Goal: Browse casually

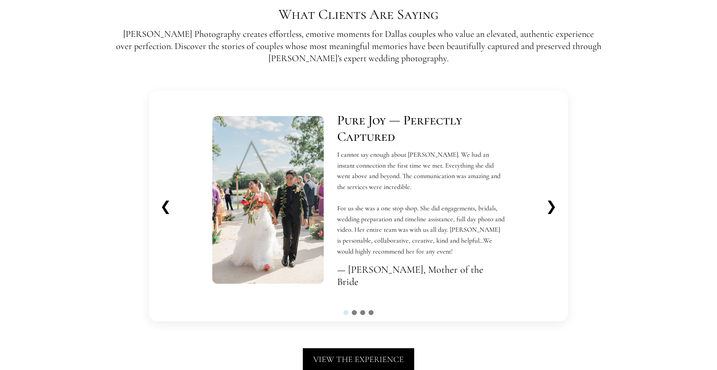
scroll to position [1501, 0]
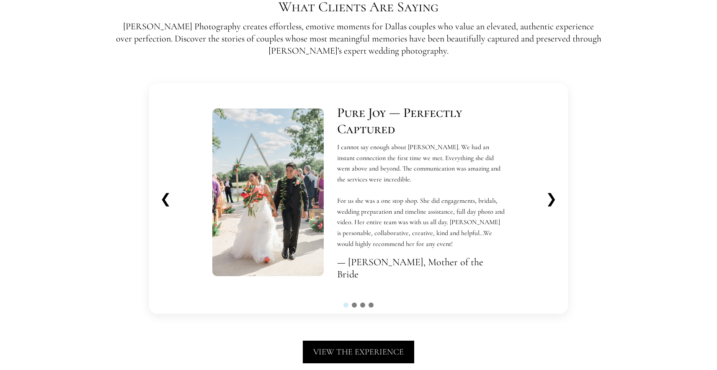
click at [554, 197] on button "❯" at bounding box center [551, 198] width 25 height 23
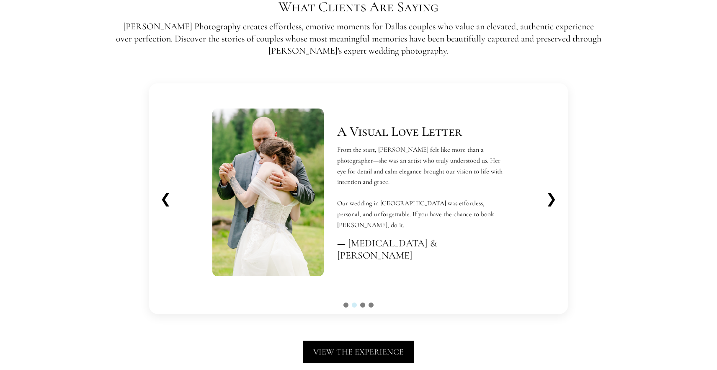
click at [553, 197] on button "❯" at bounding box center [551, 198] width 25 height 23
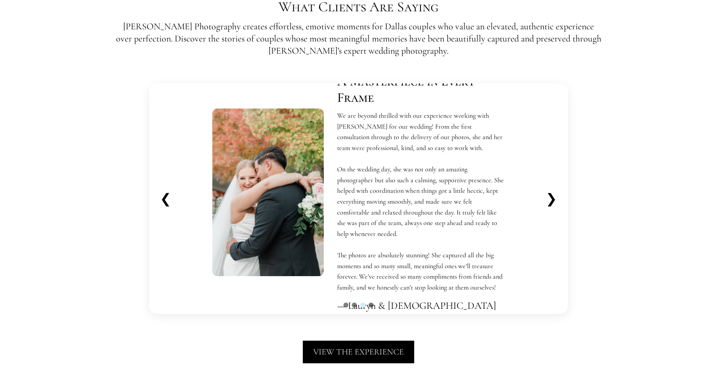
click at [553, 199] on button "❯" at bounding box center [551, 198] width 25 height 23
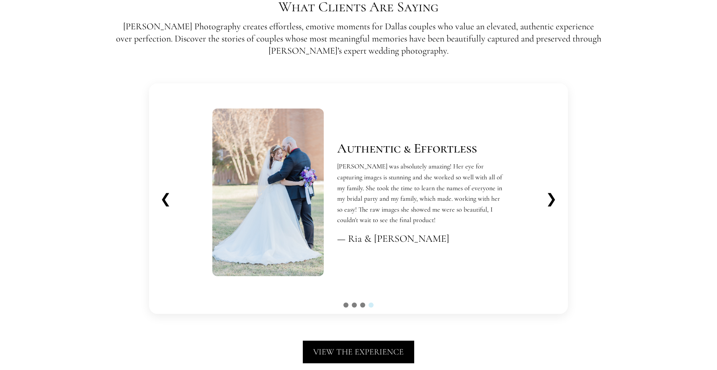
click at [552, 196] on button "❯" at bounding box center [551, 198] width 25 height 23
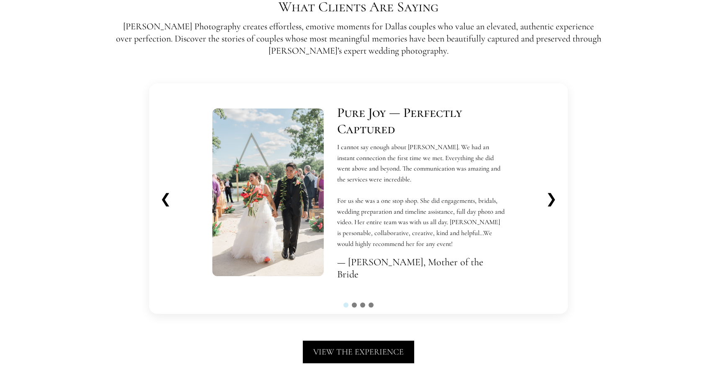
click at [552, 196] on button "❯" at bounding box center [551, 198] width 25 height 23
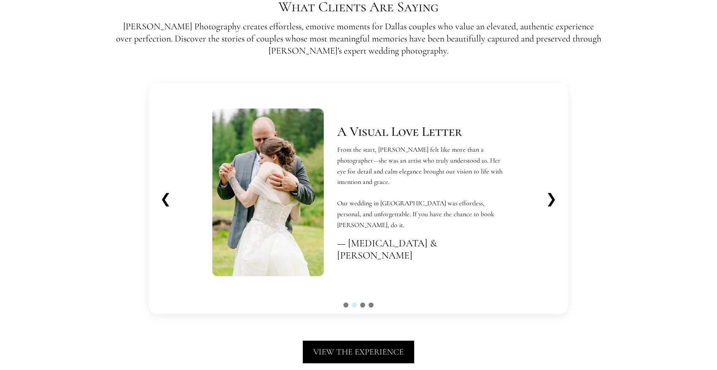
click at [554, 196] on button "❯" at bounding box center [551, 198] width 25 height 23
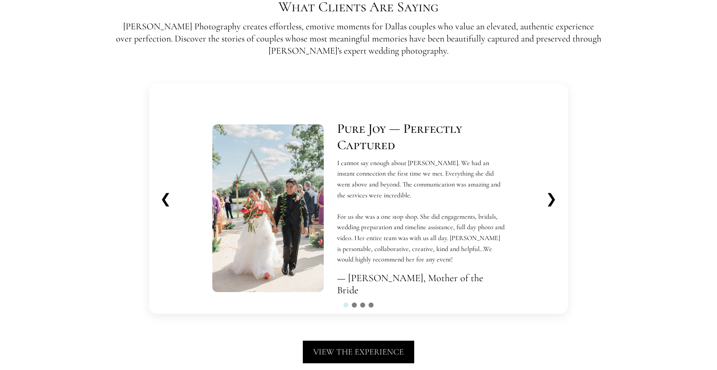
click at [555, 199] on button "❯" at bounding box center [551, 198] width 25 height 23
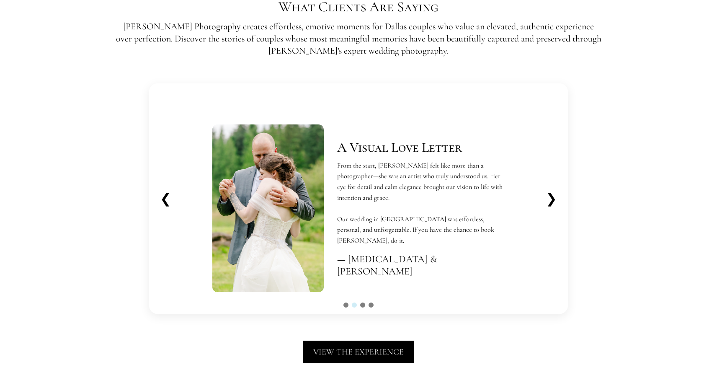
click at [555, 199] on button "❯" at bounding box center [551, 198] width 25 height 23
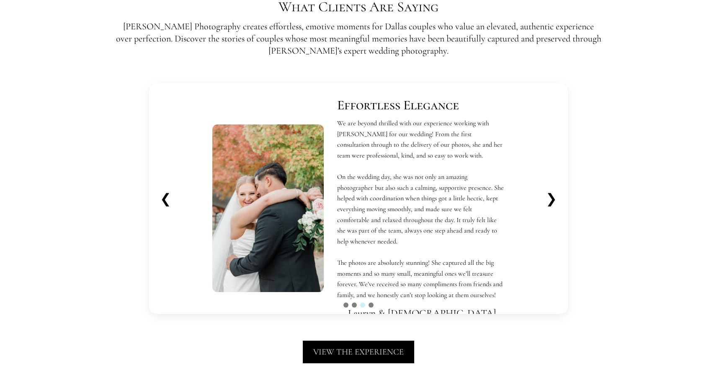
click at [162, 197] on button "❮" at bounding box center [165, 198] width 25 height 23
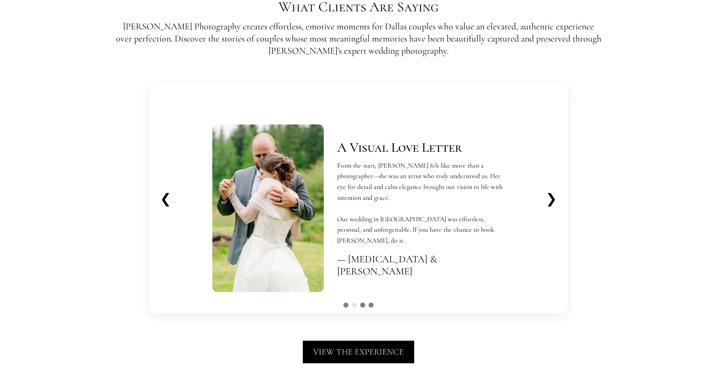
click at [162, 198] on button "❮" at bounding box center [165, 198] width 25 height 23
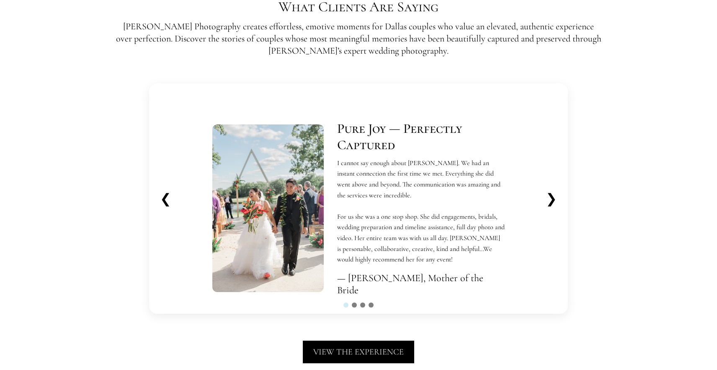
click at [554, 198] on button "❯" at bounding box center [551, 198] width 25 height 23
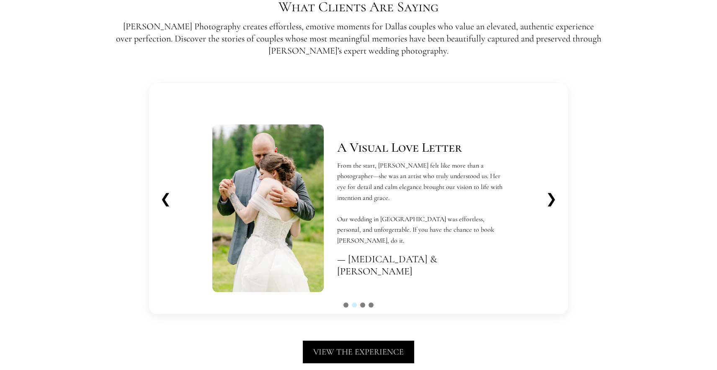
click at [554, 198] on button "❯" at bounding box center [551, 198] width 25 height 23
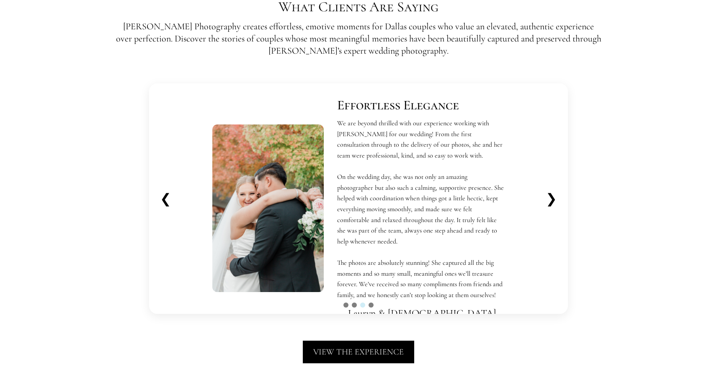
click at [554, 198] on button "❯" at bounding box center [551, 198] width 25 height 23
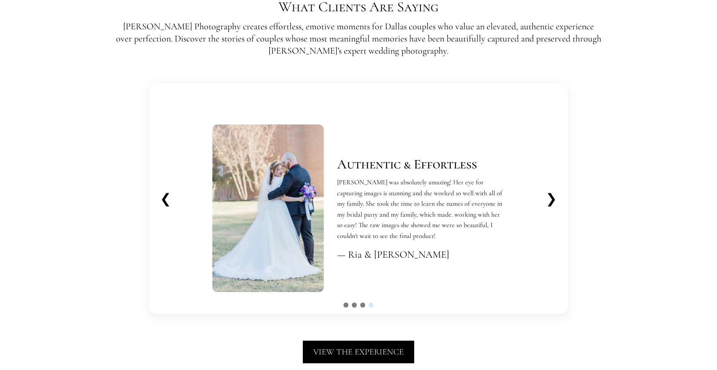
click at [165, 198] on button "❮" at bounding box center [165, 198] width 25 height 23
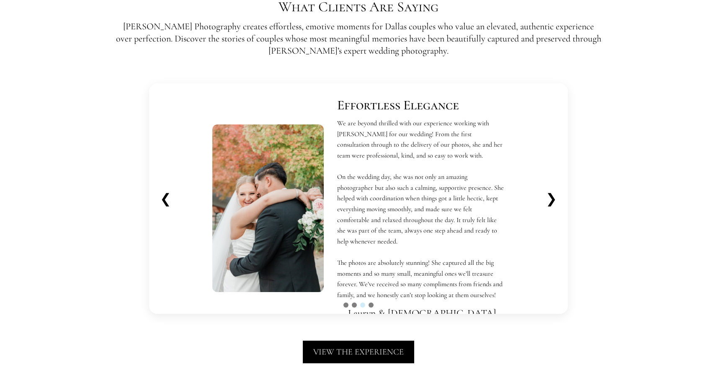
click at [165, 197] on button "❮" at bounding box center [165, 198] width 25 height 23
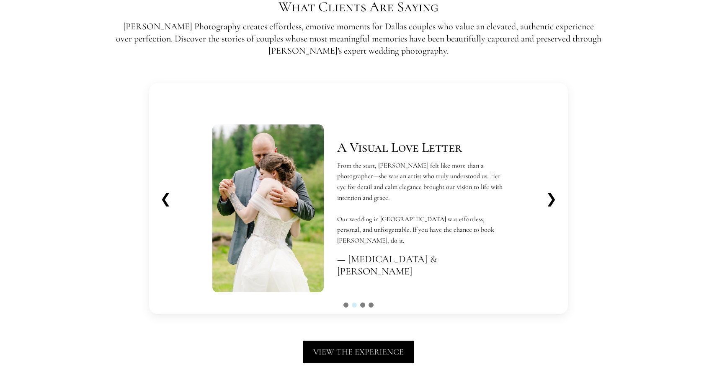
click at [165, 197] on button "❮" at bounding box center [165, 198] width 25 height 23
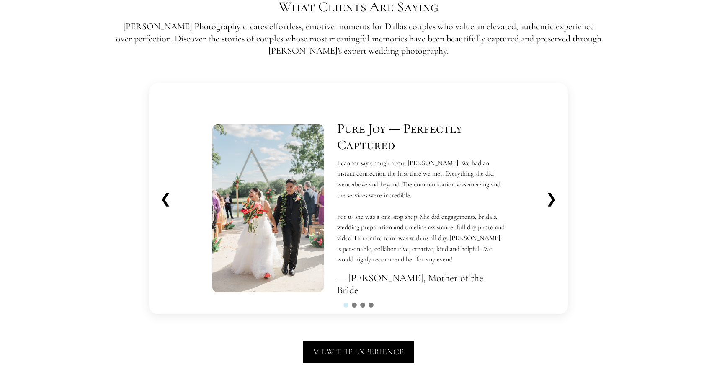
click at [554, 197] on button "❯" at bounding box center [551, 198] width 25 height 23
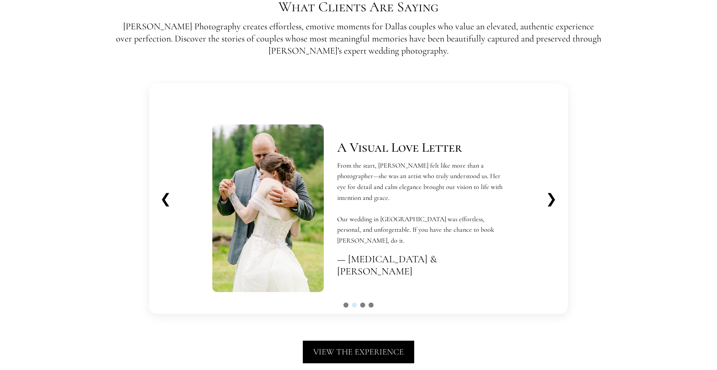
click at [554, 197] on button "❯" at bounding box center [551, 198] width 25 height 23
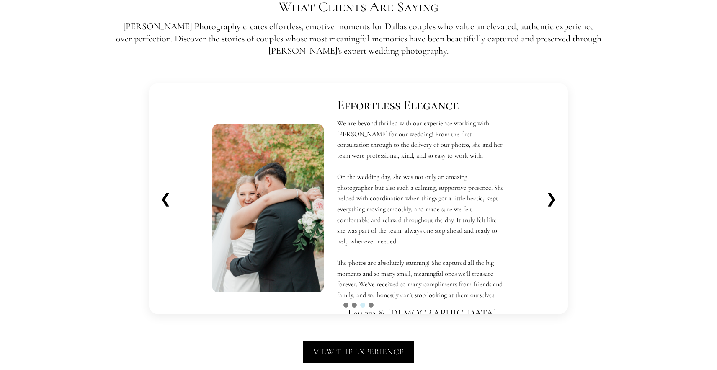
click at [553, 196] on button "❯" at bounding box center [551, 198] width 25 height 23
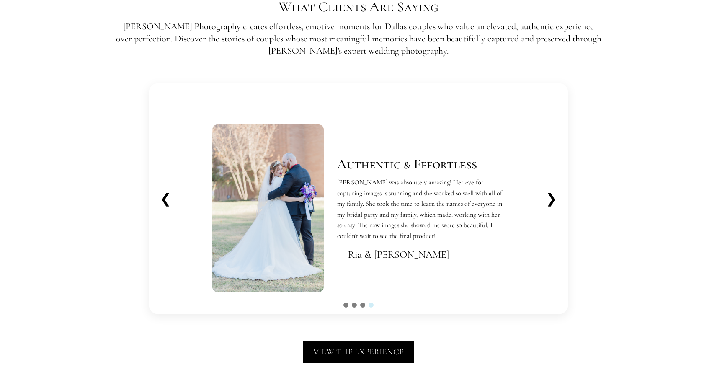
click at [553, 196] on button "❯" at bounding box center [551, 198] width 25 height 23
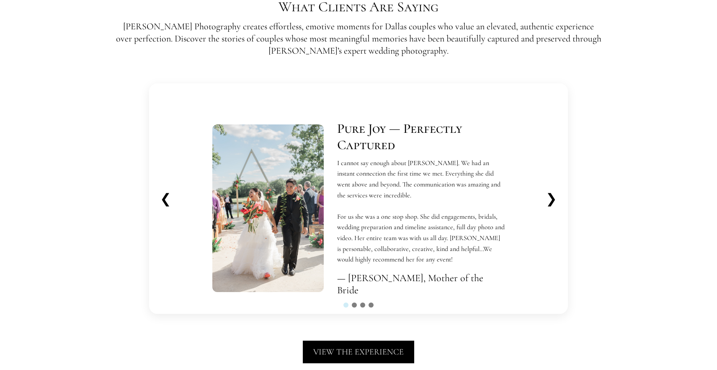
click at [553, 196] on button "❯" at bounding box center [551, 198] width 25 height 23
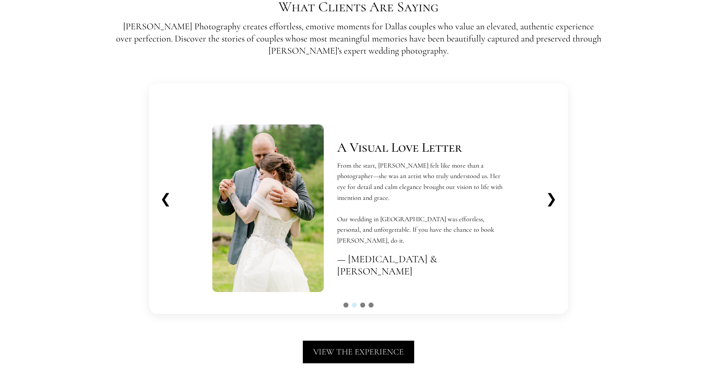
click at [553, 196] on button "❯" at bounding box center [551, 198] width 25 height 23
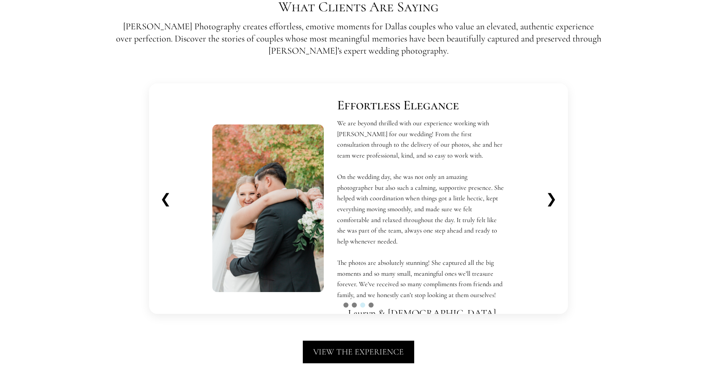
click at [553, 196] on button "❯" at bounding box center [551, 198] width 25 height 23
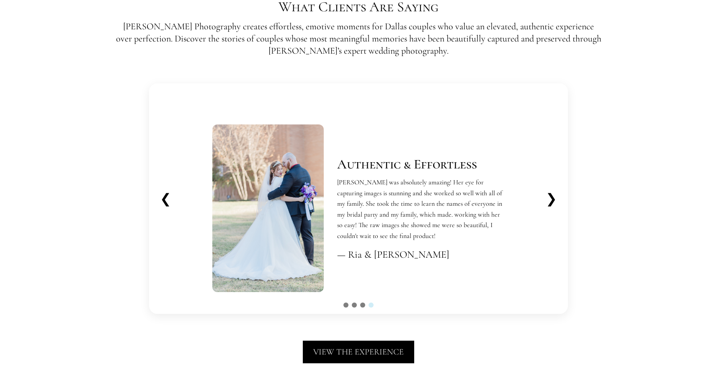
click at [552, 199] on button "❯" at bounding box center [551, 198] width 25 height 23
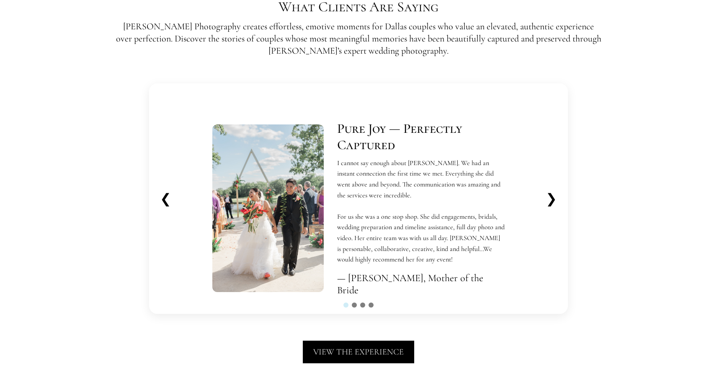
click at [555, 198] on button "❯" at bounding box center [551, 198] width 25 height 23
click at [554, 197] on button "❯" at bounding box center [551, 198] width 25 height 23
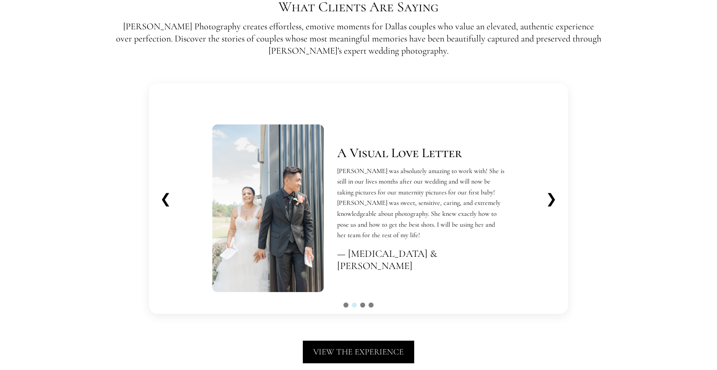
click at [554, 197] on button "❯" at bounding box center [551, 198] width 25 height 23
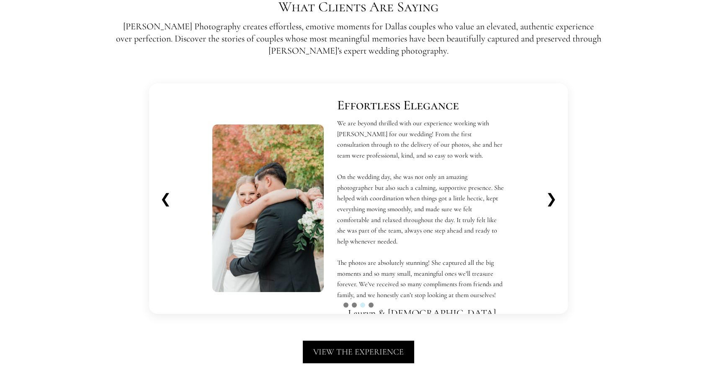
click at [162, 195] on button "❮" at bounding box center [165, 198] width 25 height 23
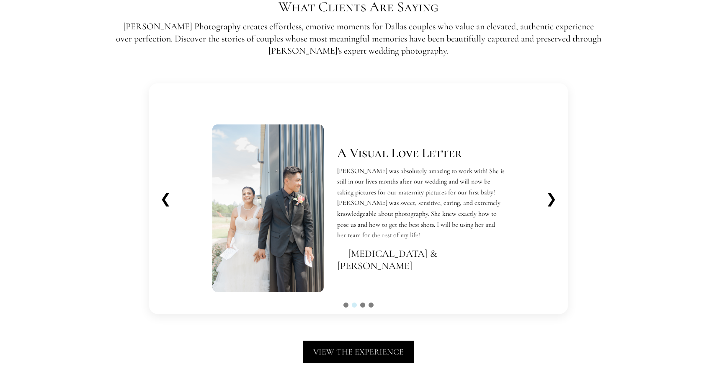
click at [162, 195] on button "❮" at bounding box center [165, 198] width 25 height 23
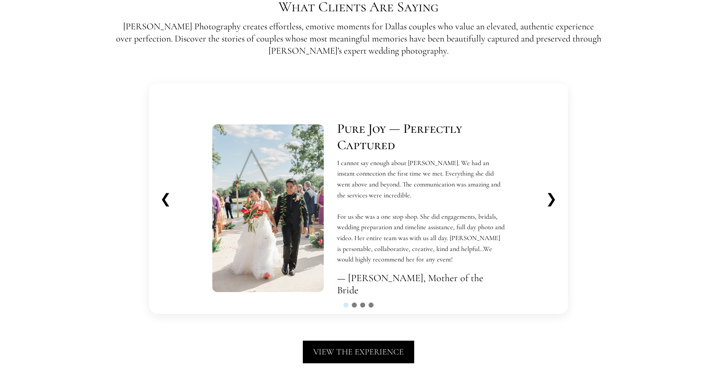
click at [552, 199] on button "❯" at bounding box center [551, 198] width 25 height 23
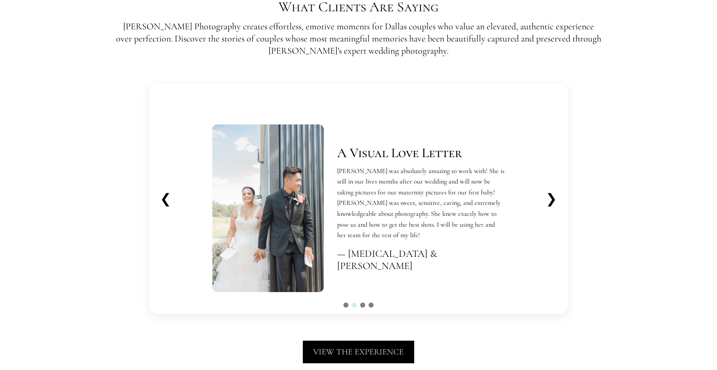
click at [552, 199] on button "❯" at bounding box center [551, 198] width 25 height 23
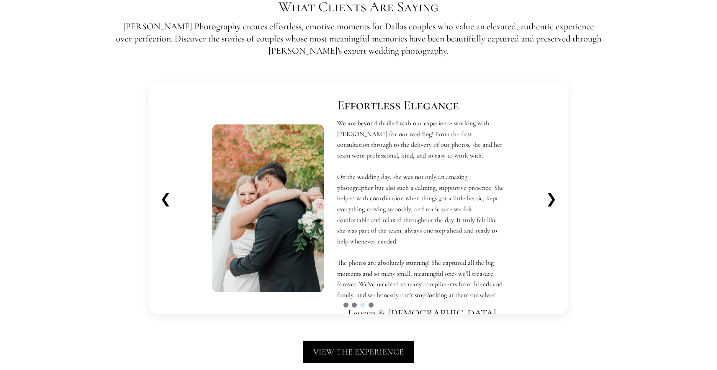
click at [552, 199] on button "❯" at bounding box center [551, 198] width 25 height 23
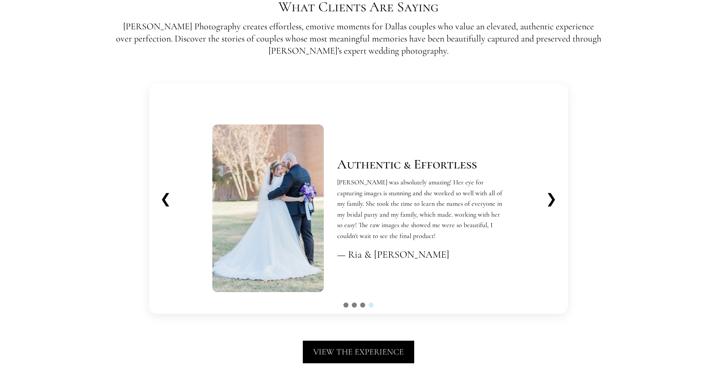
click at [554, 197] on button "❯" at bounding box center [551, 198] width 25 height 23
